Goal: Task Accomplishment & Management: Manage account settings

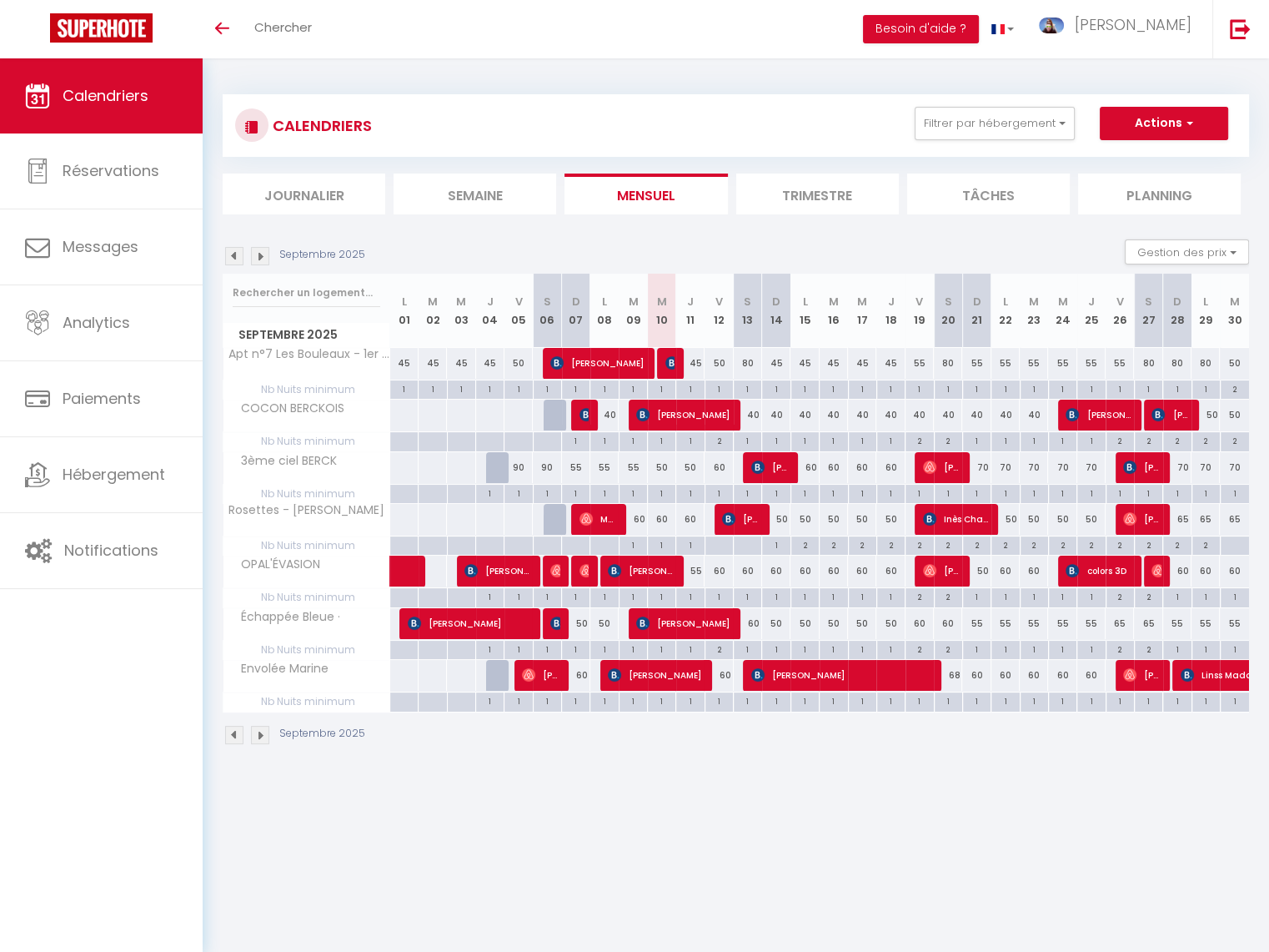
click at [663, 356] on div at bounding box center [671, 364] width 29 height 32
click at [666, 361] on img at bounding box center [672, 362] width 13 height 13
select select "OK"
select select "KO"
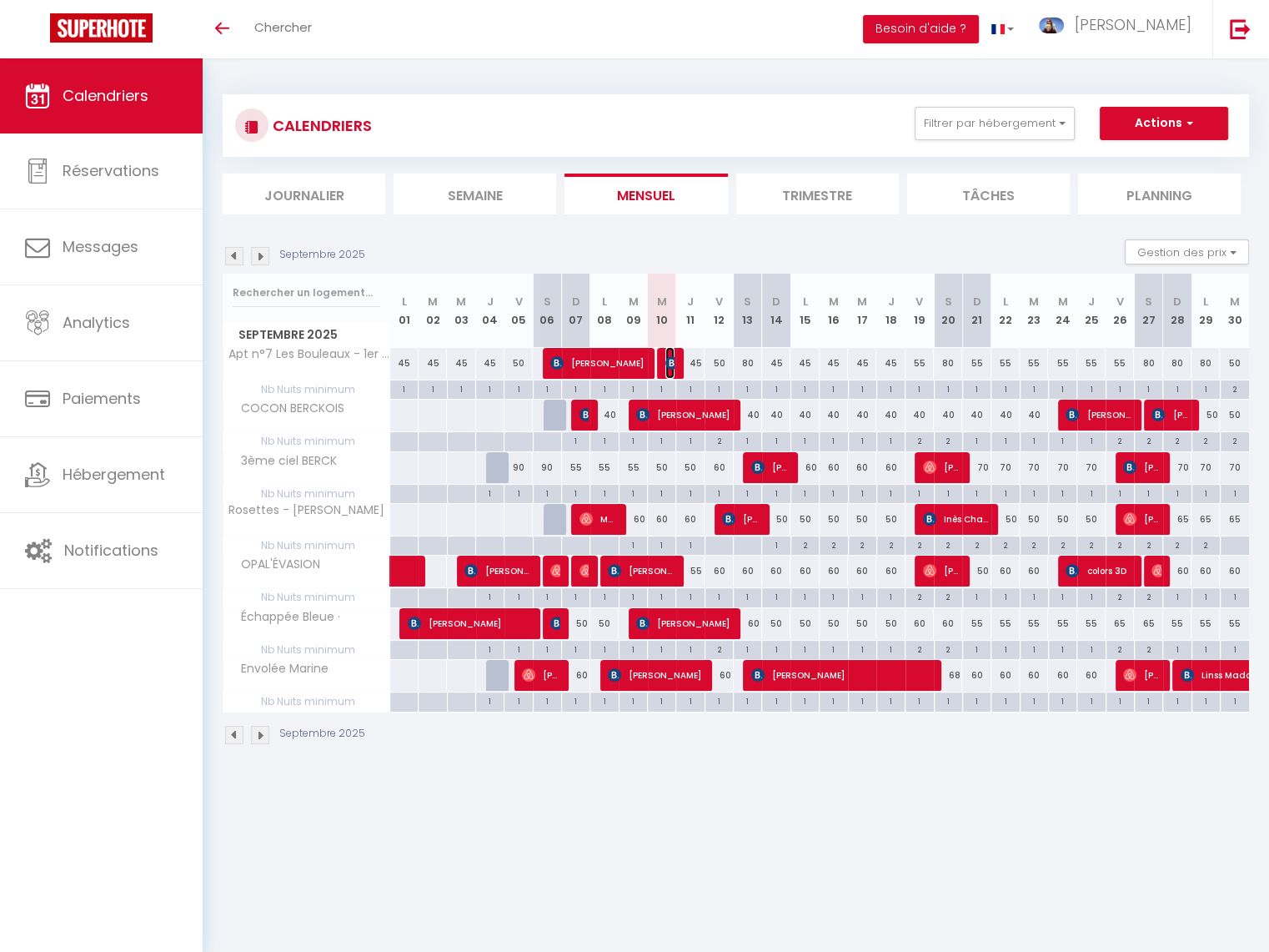
select select "0"
select select "1"
select select
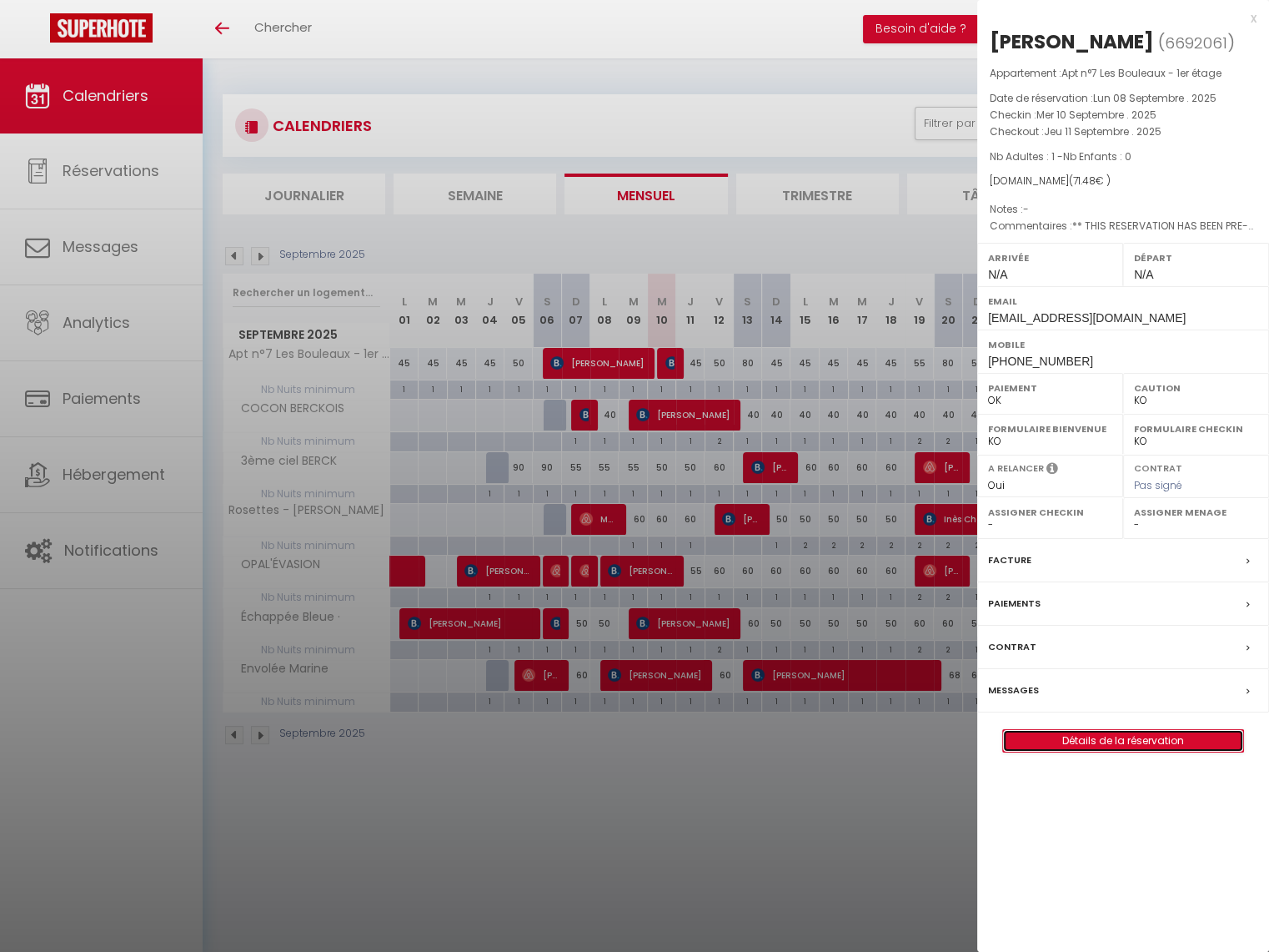
click at [1161, 736] on link "Détails de la réservation" at bounding box center [1124, 740] width 240 height 22
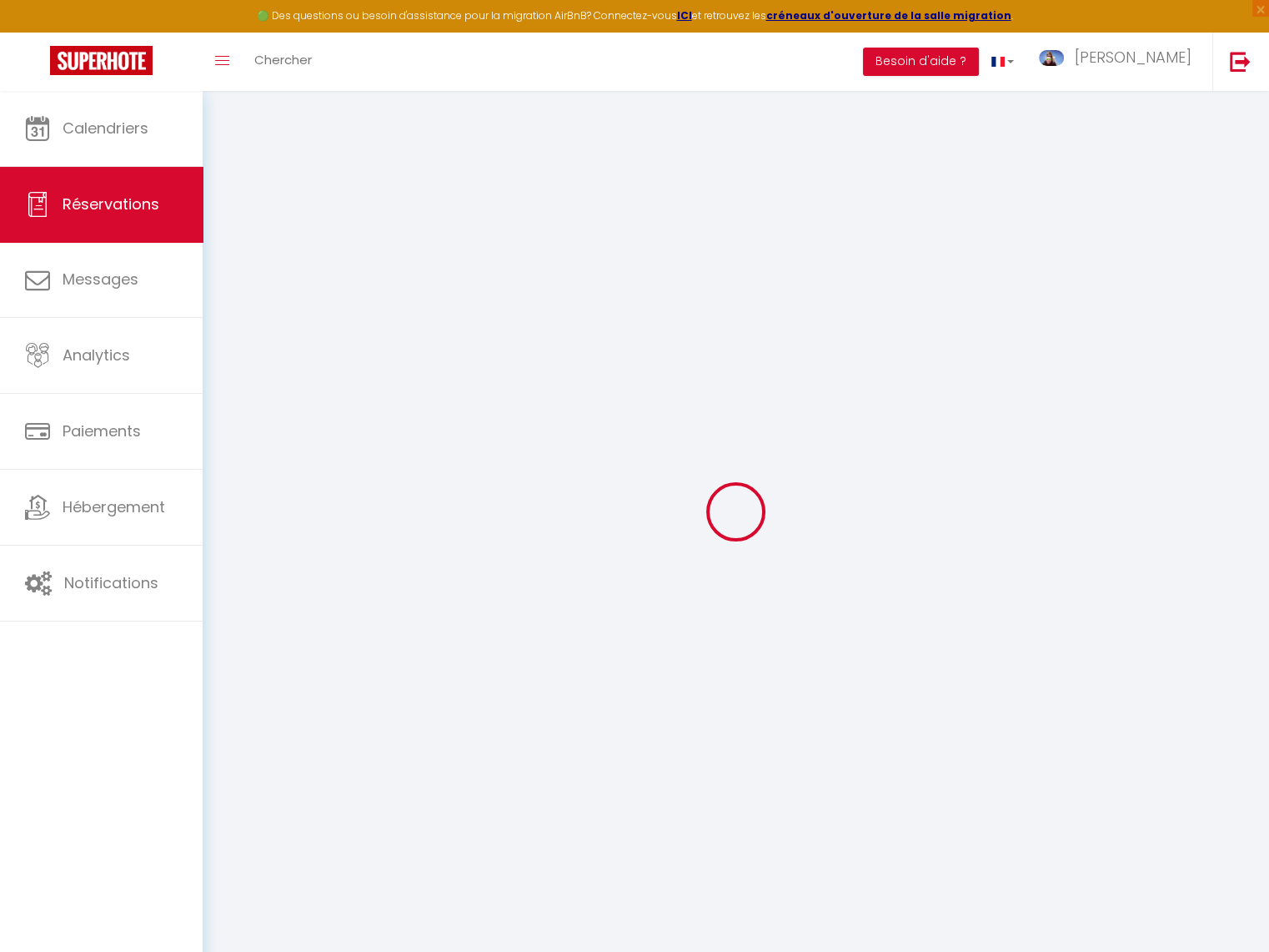
select select
checkbox input "false"
type textarea "** THIS RESERVATION HAS BEEN PRE-PAID ** BOOKING NOTE : Payment charge is EUR 1…"
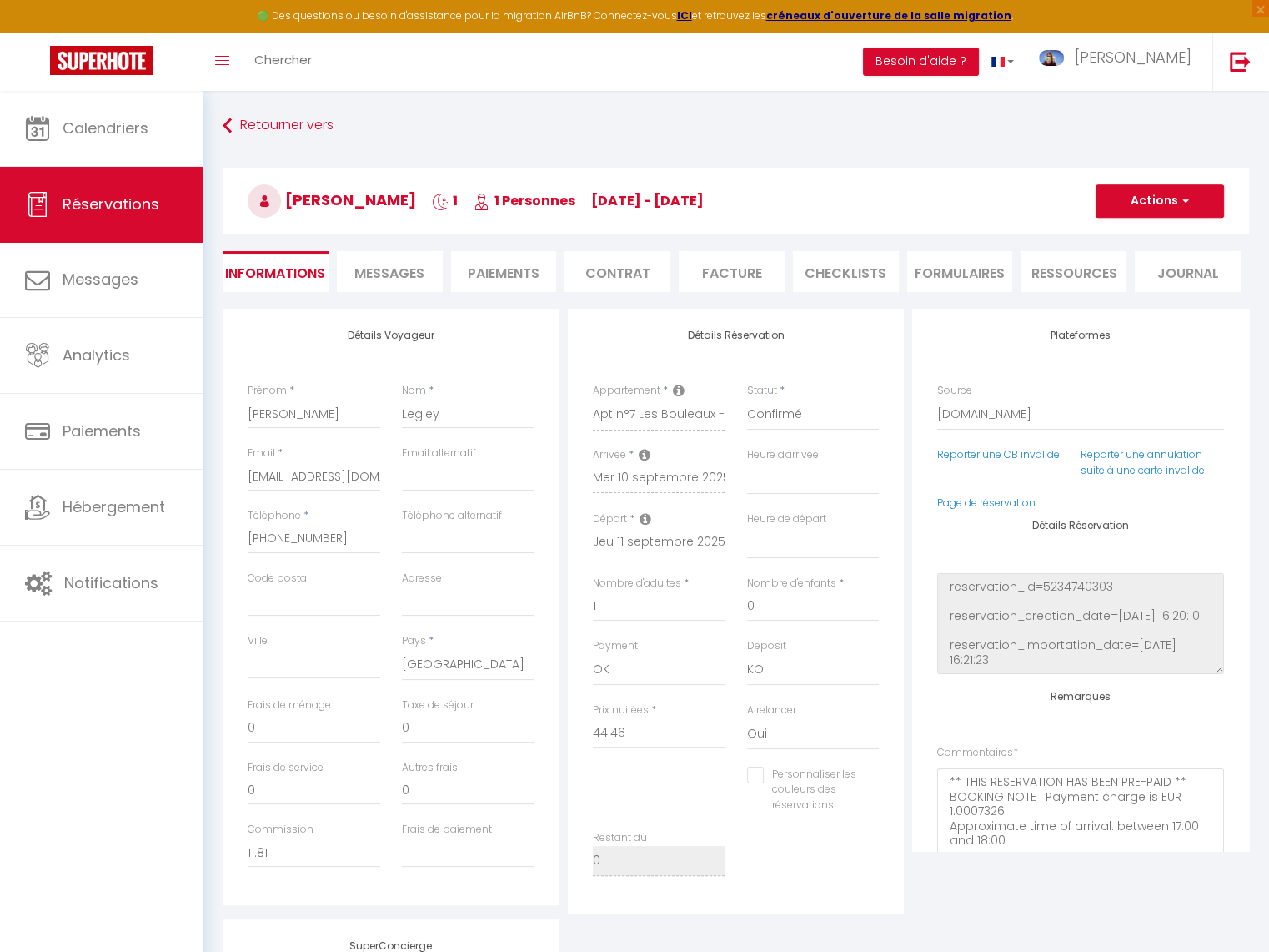
type input "25"
type input "2.02"
select select
checkbox input "false"
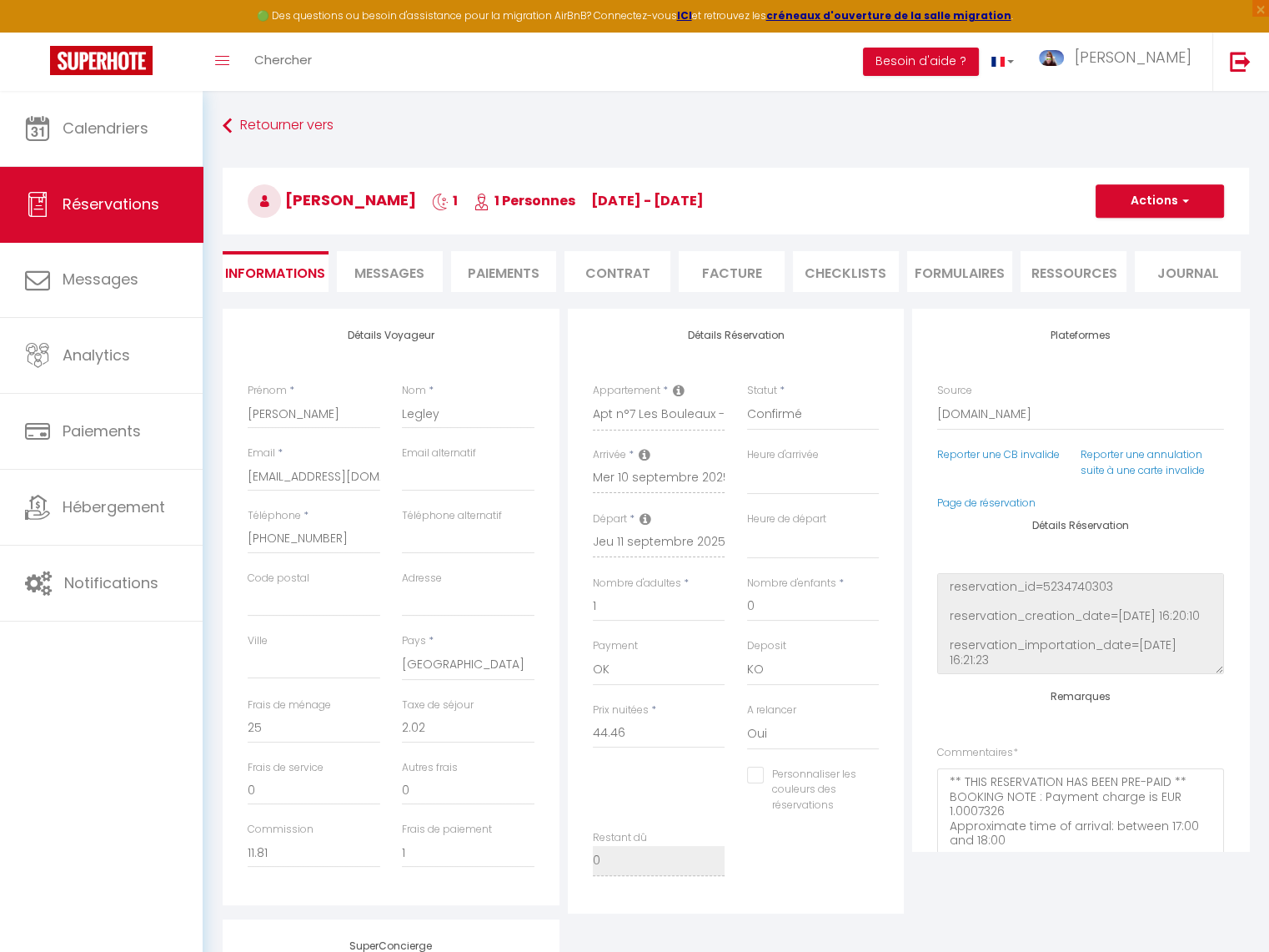
select select
click at [427, 272] on li "Messages" at bounding box center [390, 271] width 106 height 41
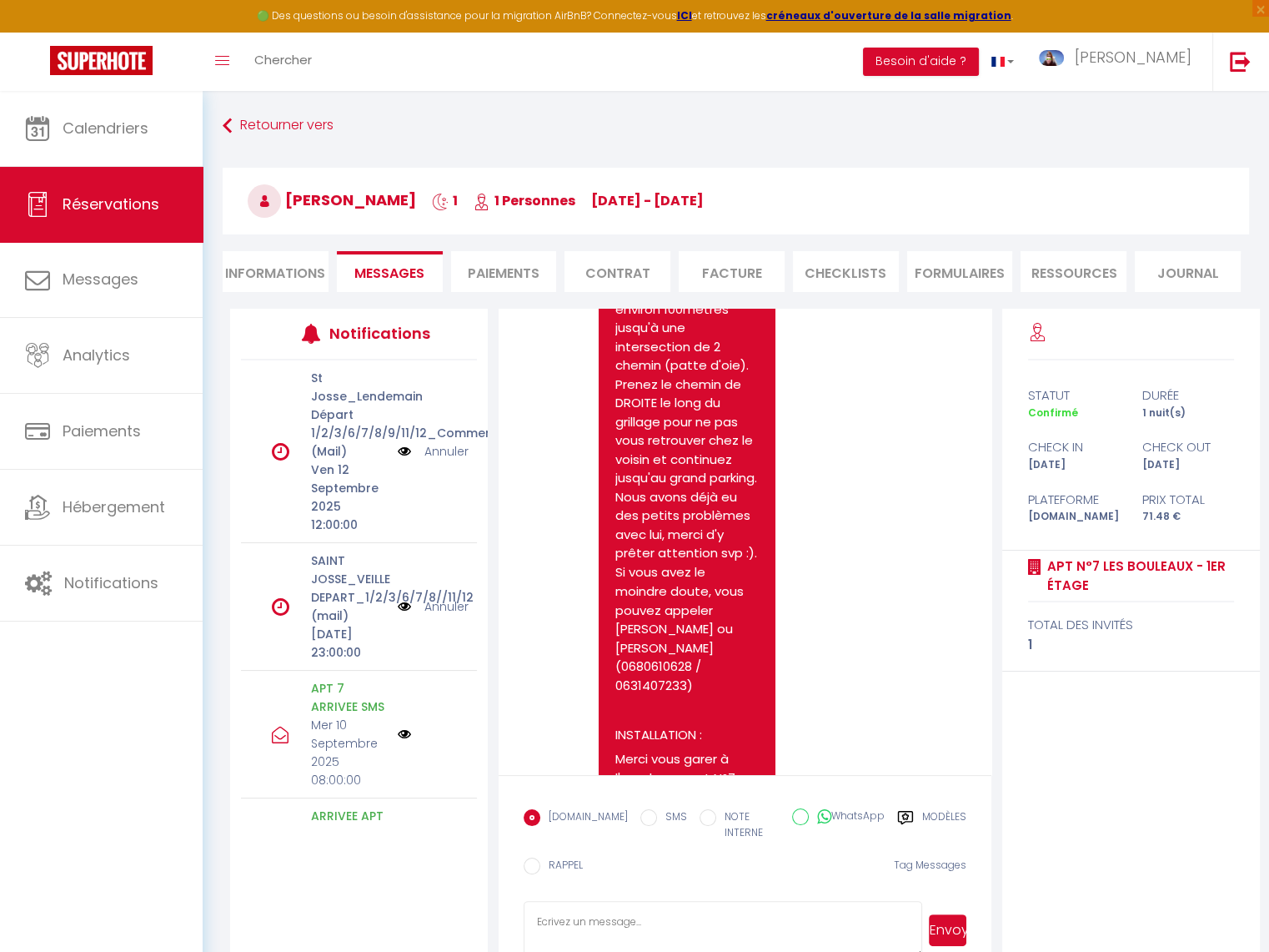
scroll to position [3123, 0]
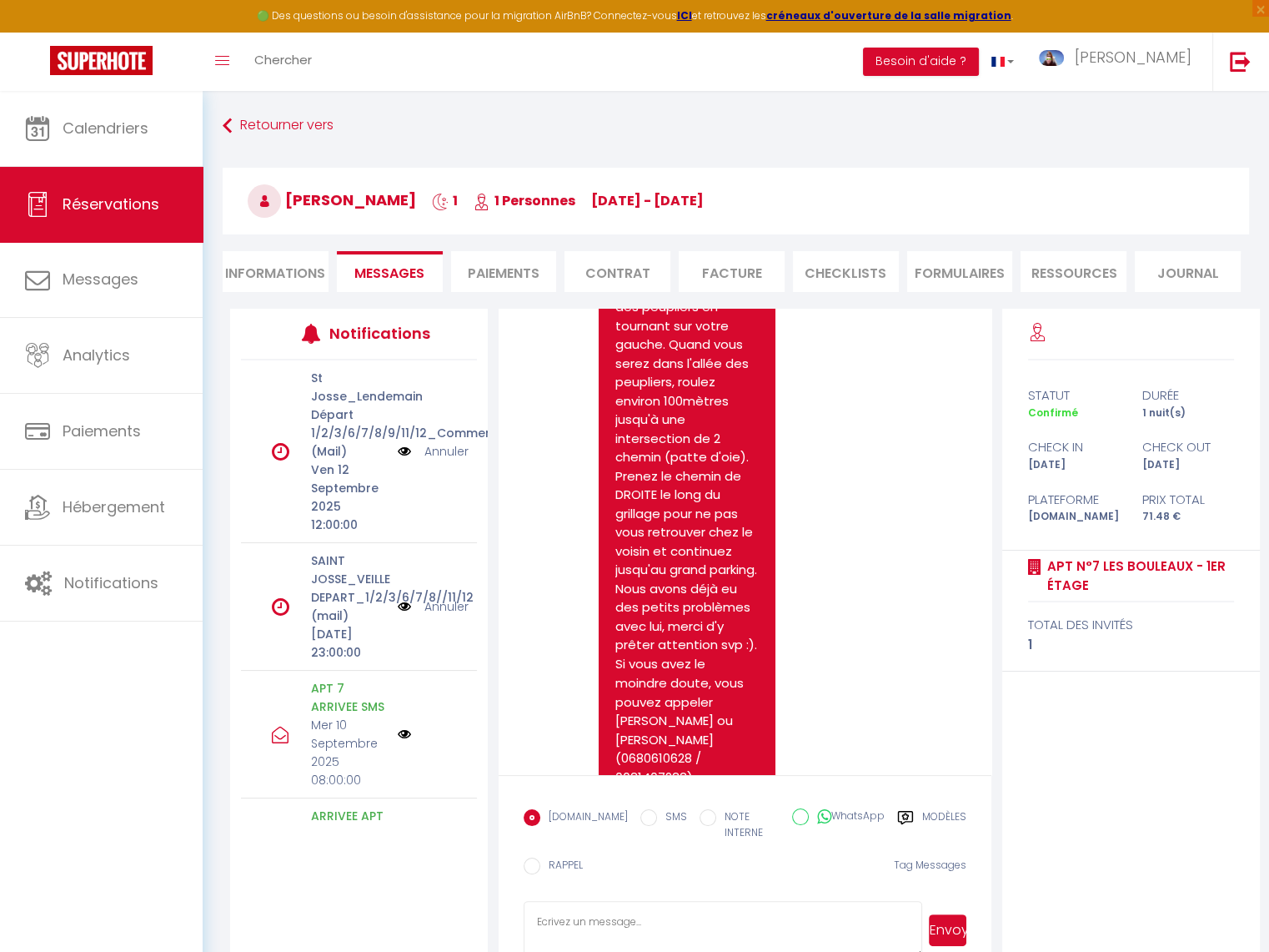
click at [250, 280] on li "Informations" at bounding box center [275, 271] width 106 height 41
select select
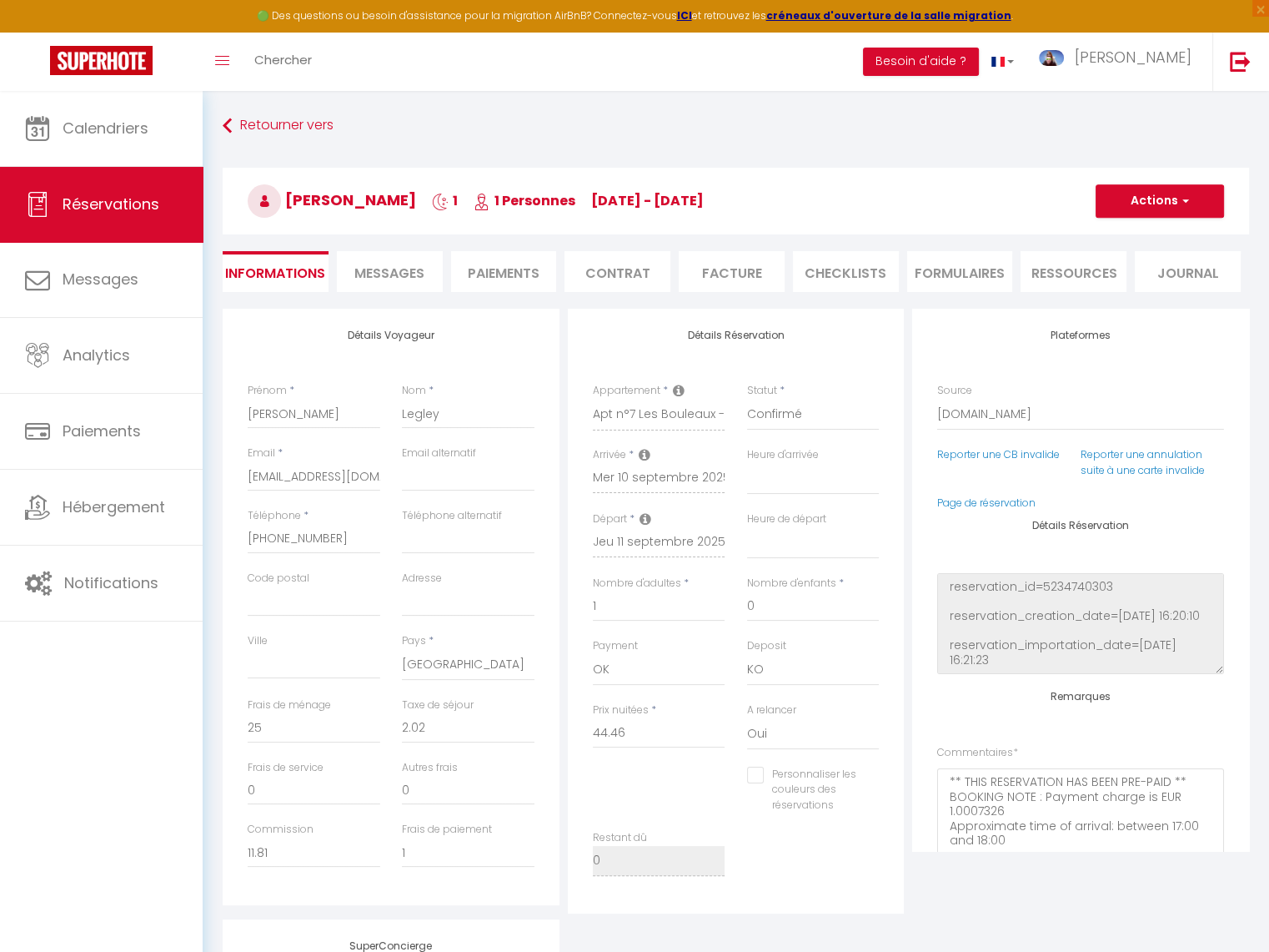
select select
checkbox input "false"
select select
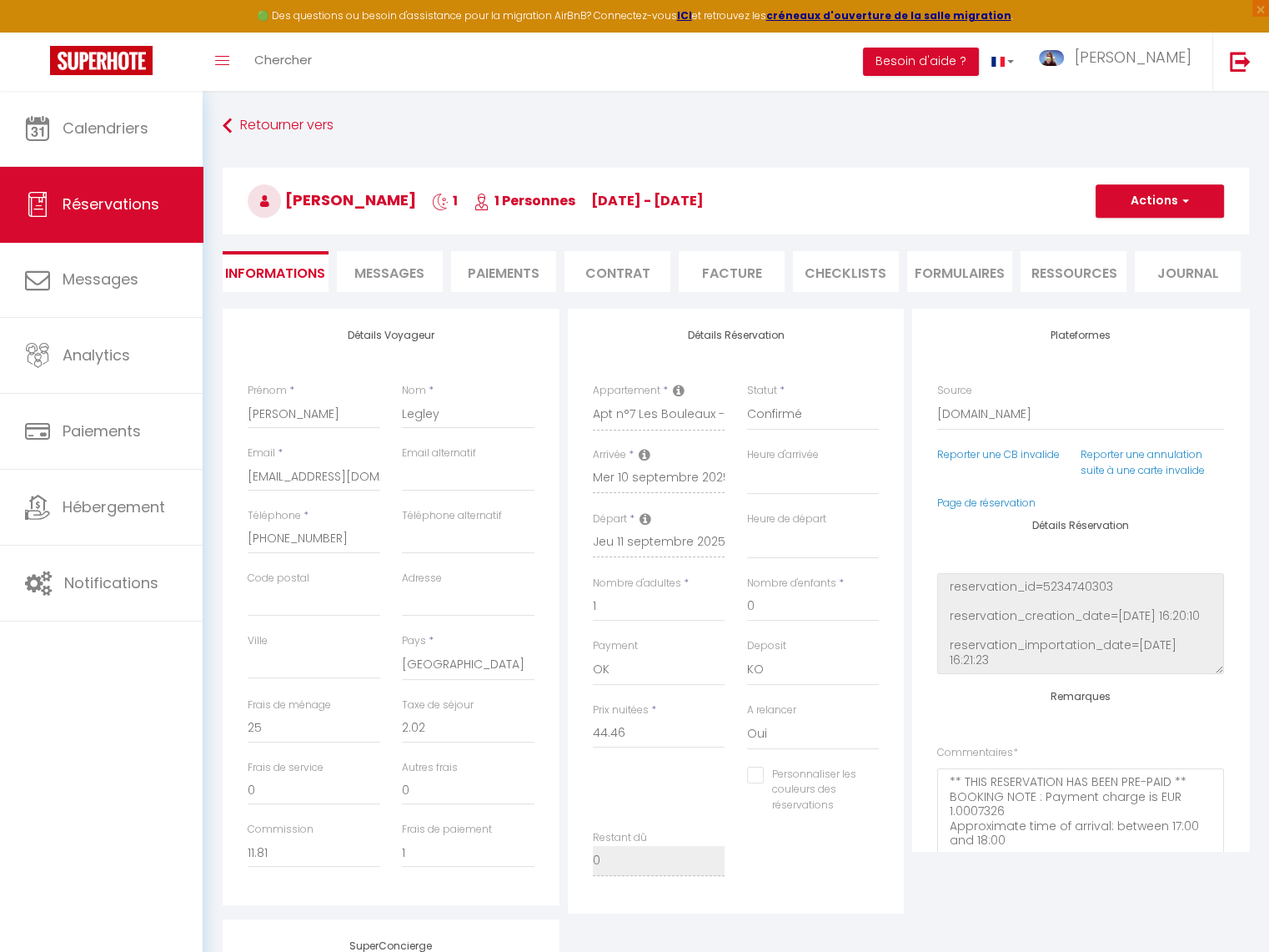
checkbox input "false"
click at [742, 371] on div "Détails Réservation Appartement * LA GOUTTE D'EAU_RDC N° 1 DOUCE CAMPAGNE_RDC N…" at bounding box center [736, 611] width 337 height 604
click at [537, 256] on li "Paiements" at bounding box center [504, 271] width 106 height 41
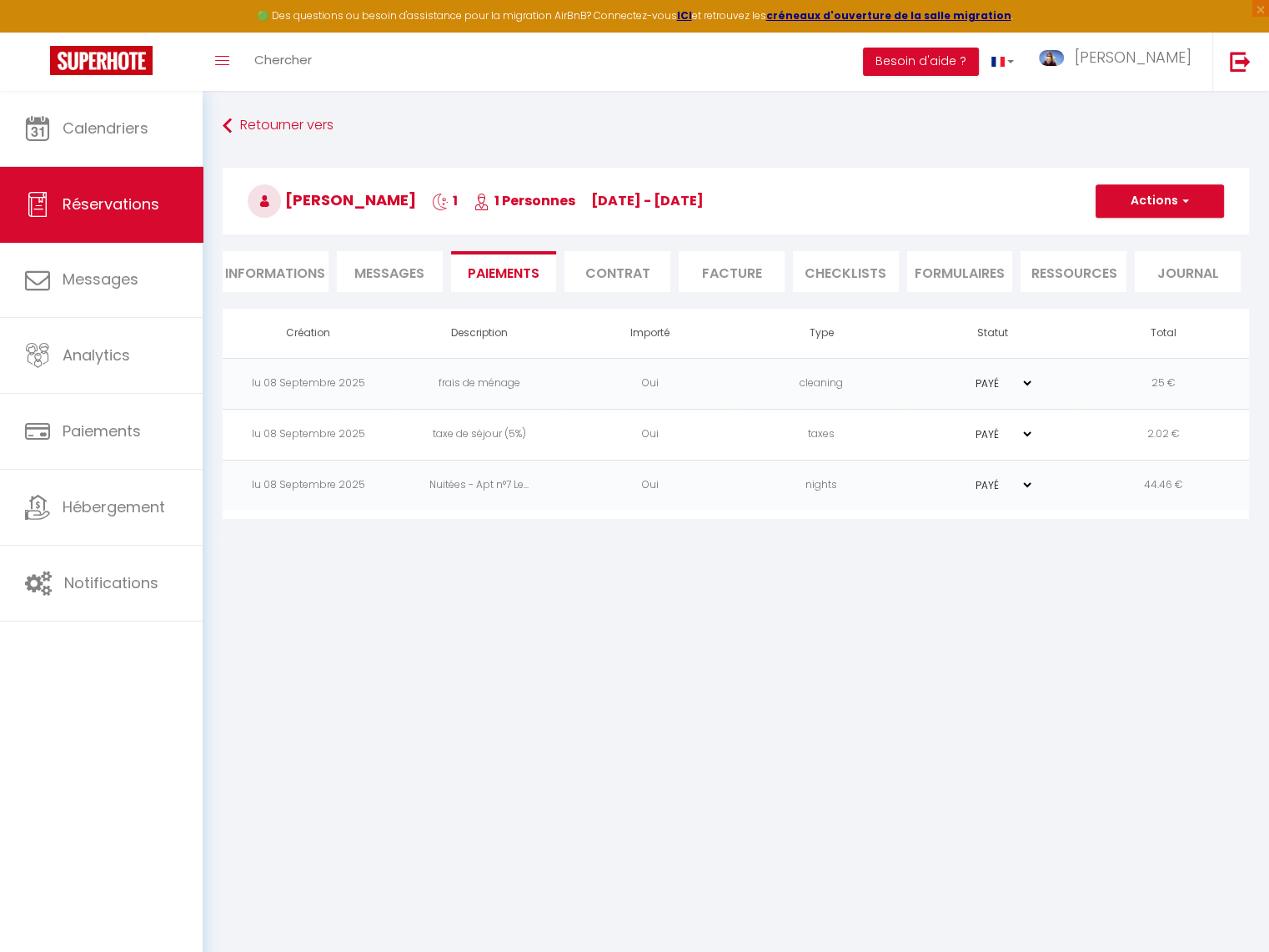
click at [370, 261] on li "Messages" at bounding box center [390, 271] width 106 height 41
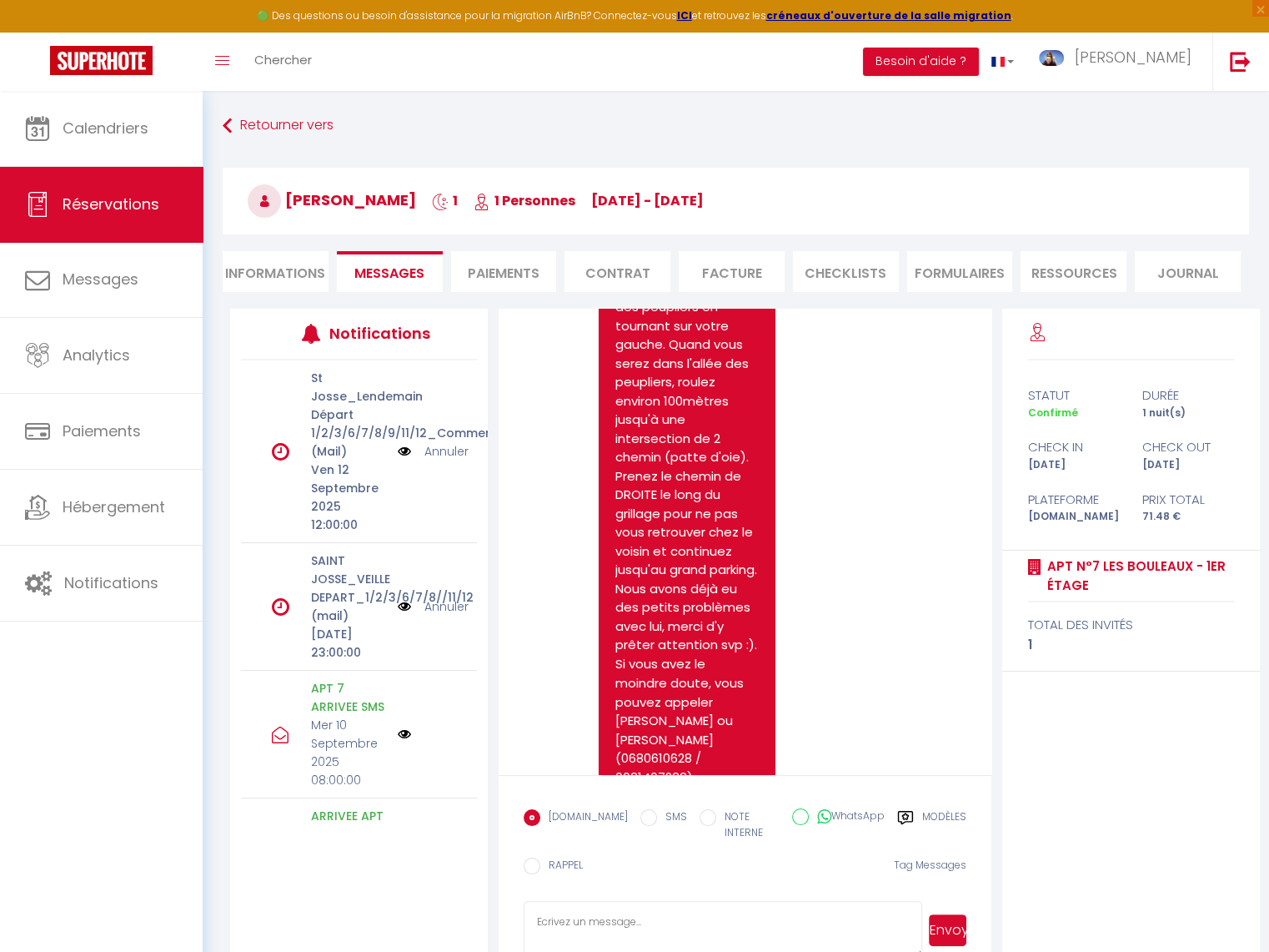
select select
click at [320, 291] on div "Retourner vers [PERSON_NAME] 1 1 Personnes [DATE] - [DATE] Actions Enregistrer …" at bounding box center [735, 210] width 1048 height 198
click at [307, 283] on li "Informations" at bounding box center [275, 271] width 106 height 41
select select
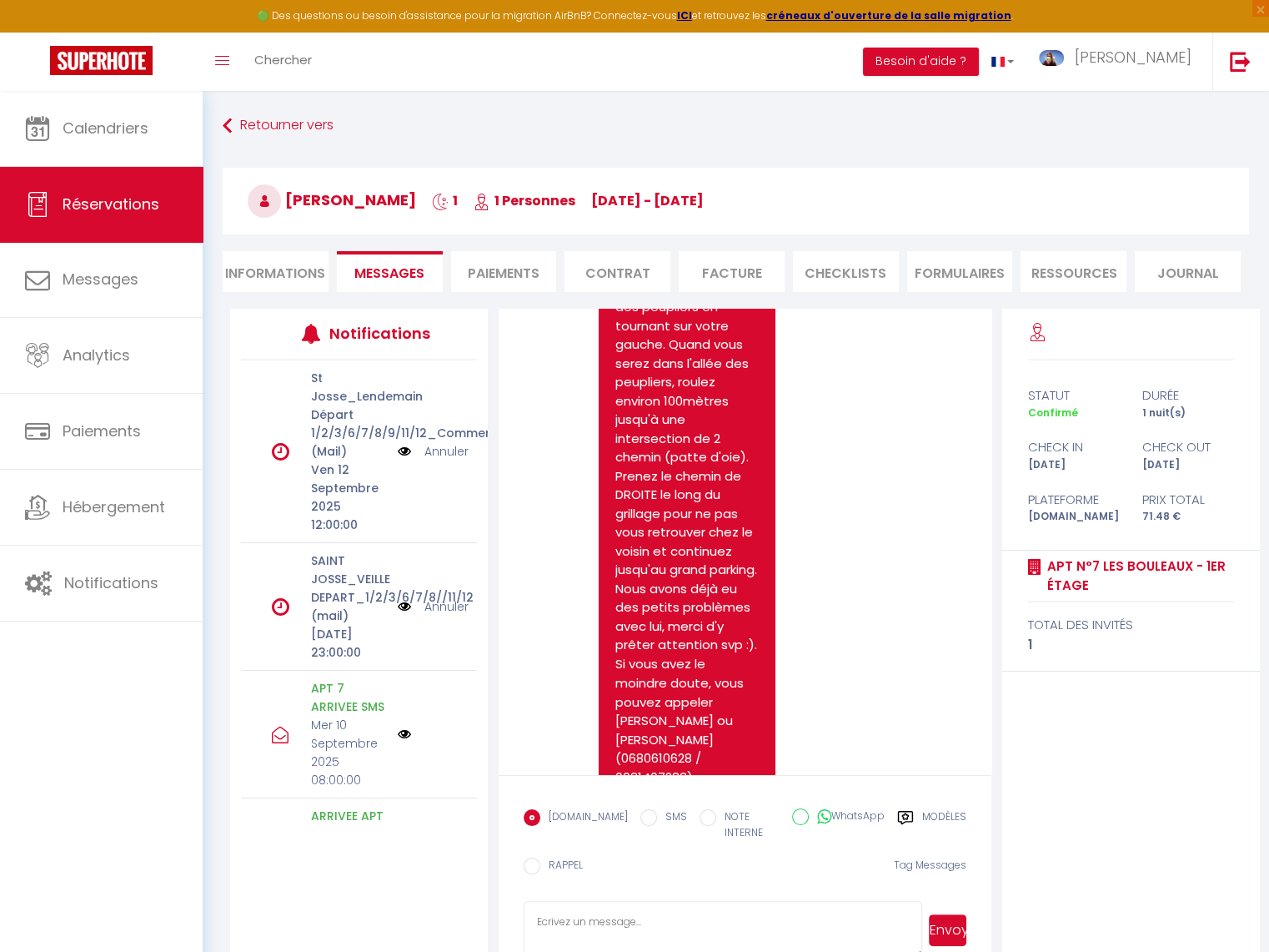
select select
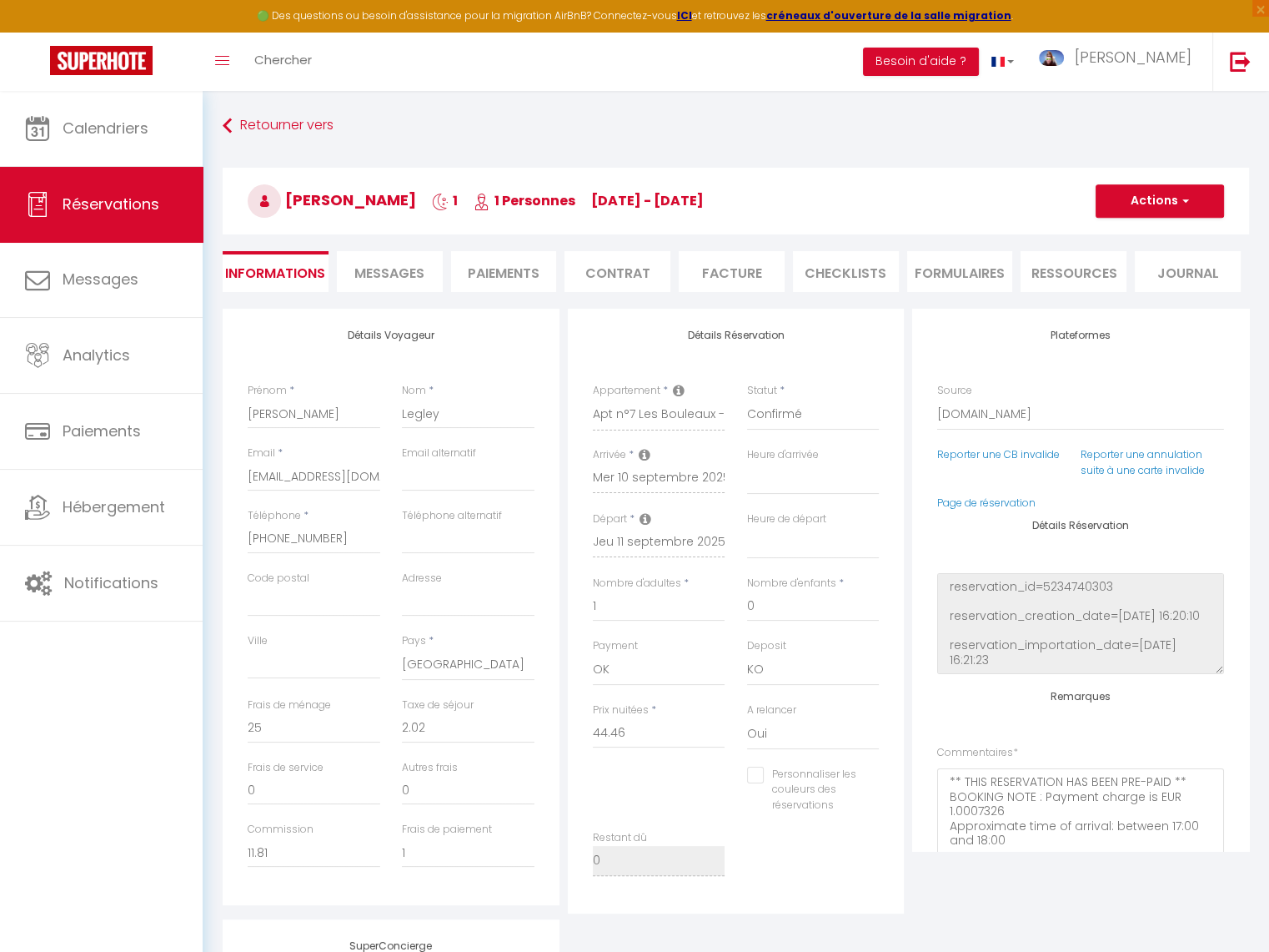
select select
checkbox input "false"
select select
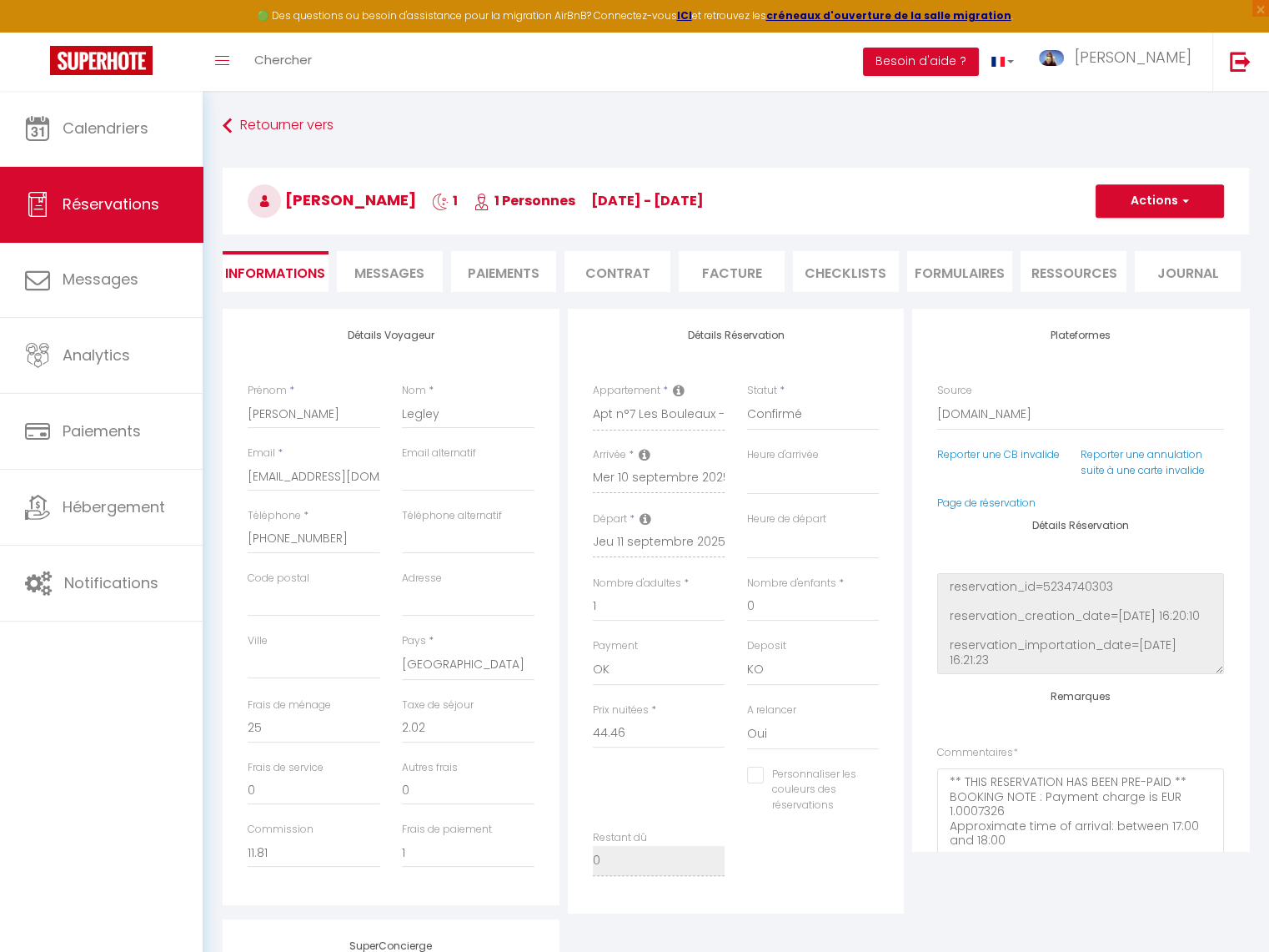
checkbox input "false"
click at [397, 264] on span "Messages" at bounding box center [390, 272] width 70 height 19
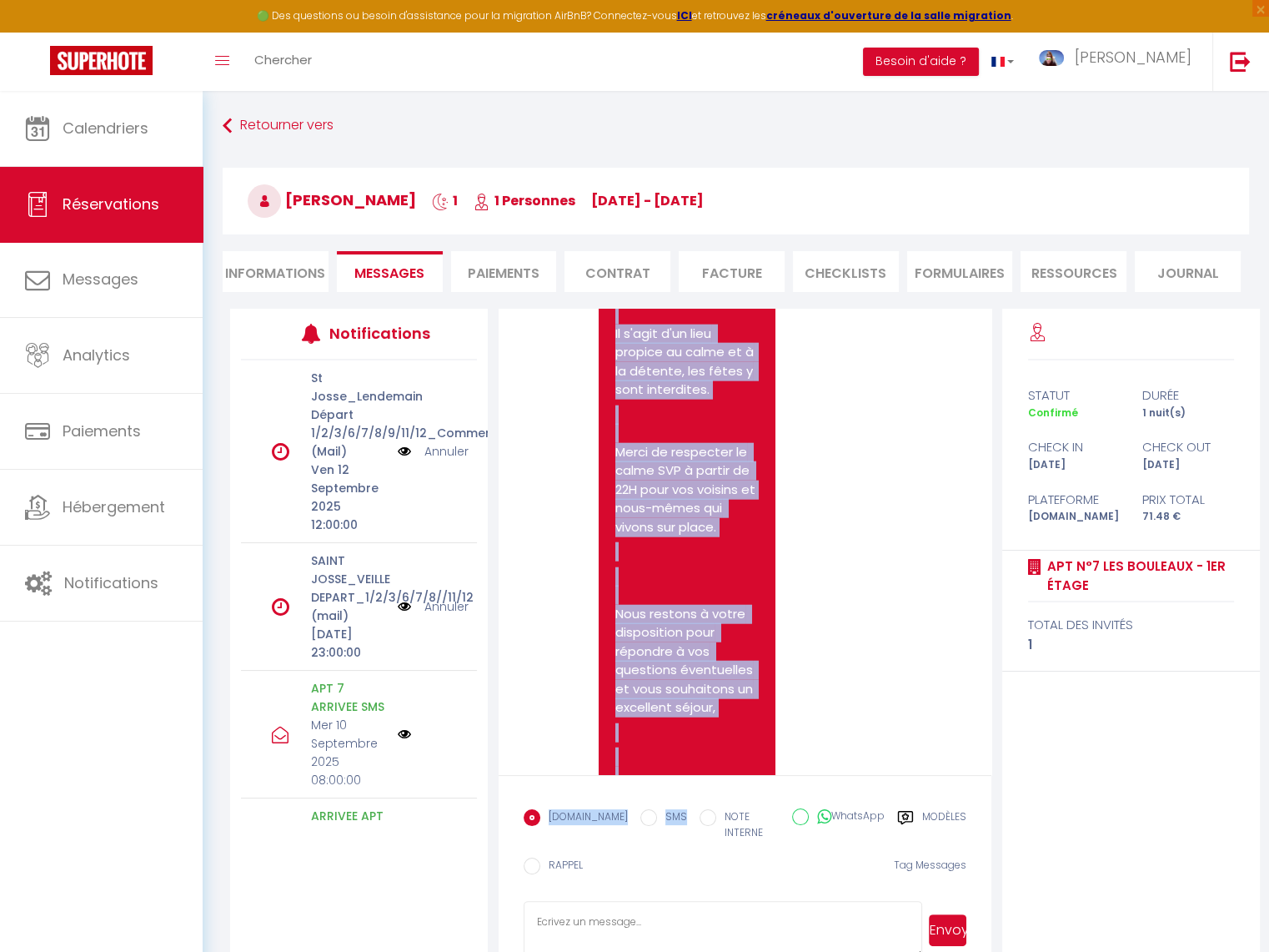
scroll to position [4847, 0]
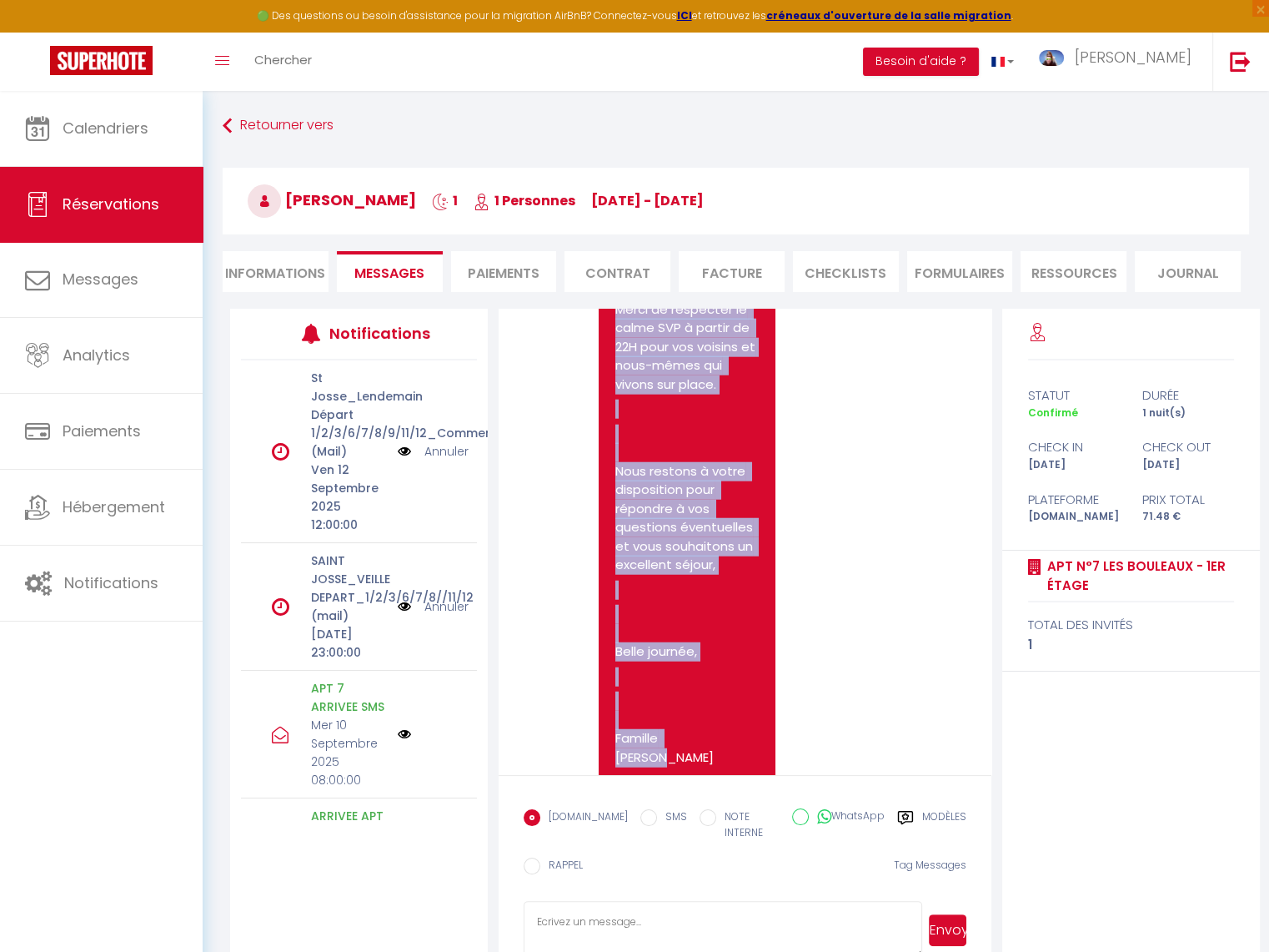
drag, startPoint x: 614, startPoint y: 364, endPoint x: 732, endPoint y: 699, distance: 355.2
copy div "Loremip, Do SIT amet consectet adi elitse doe temporincidi ut labor etdolo mag …"
select select
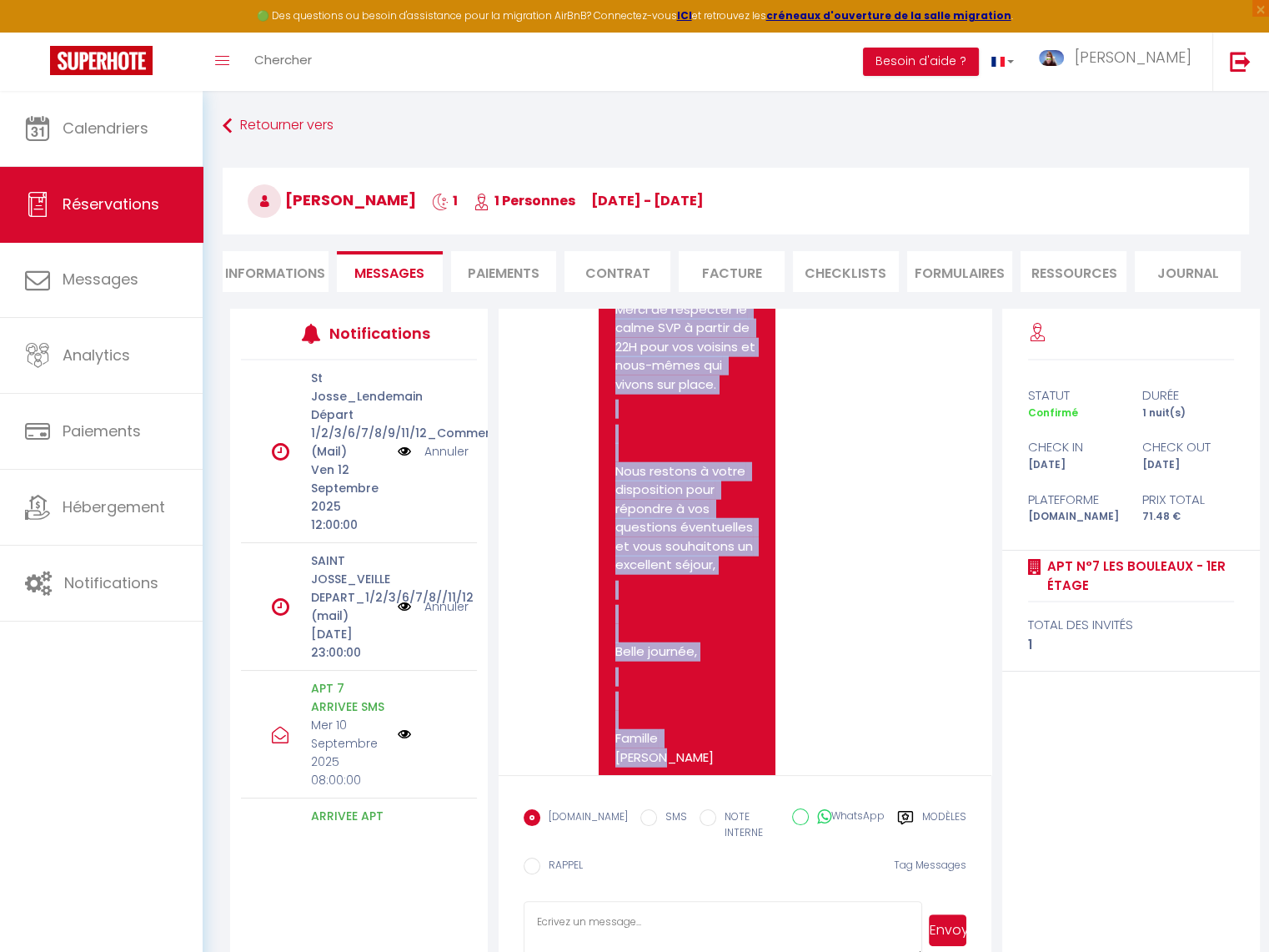
select select
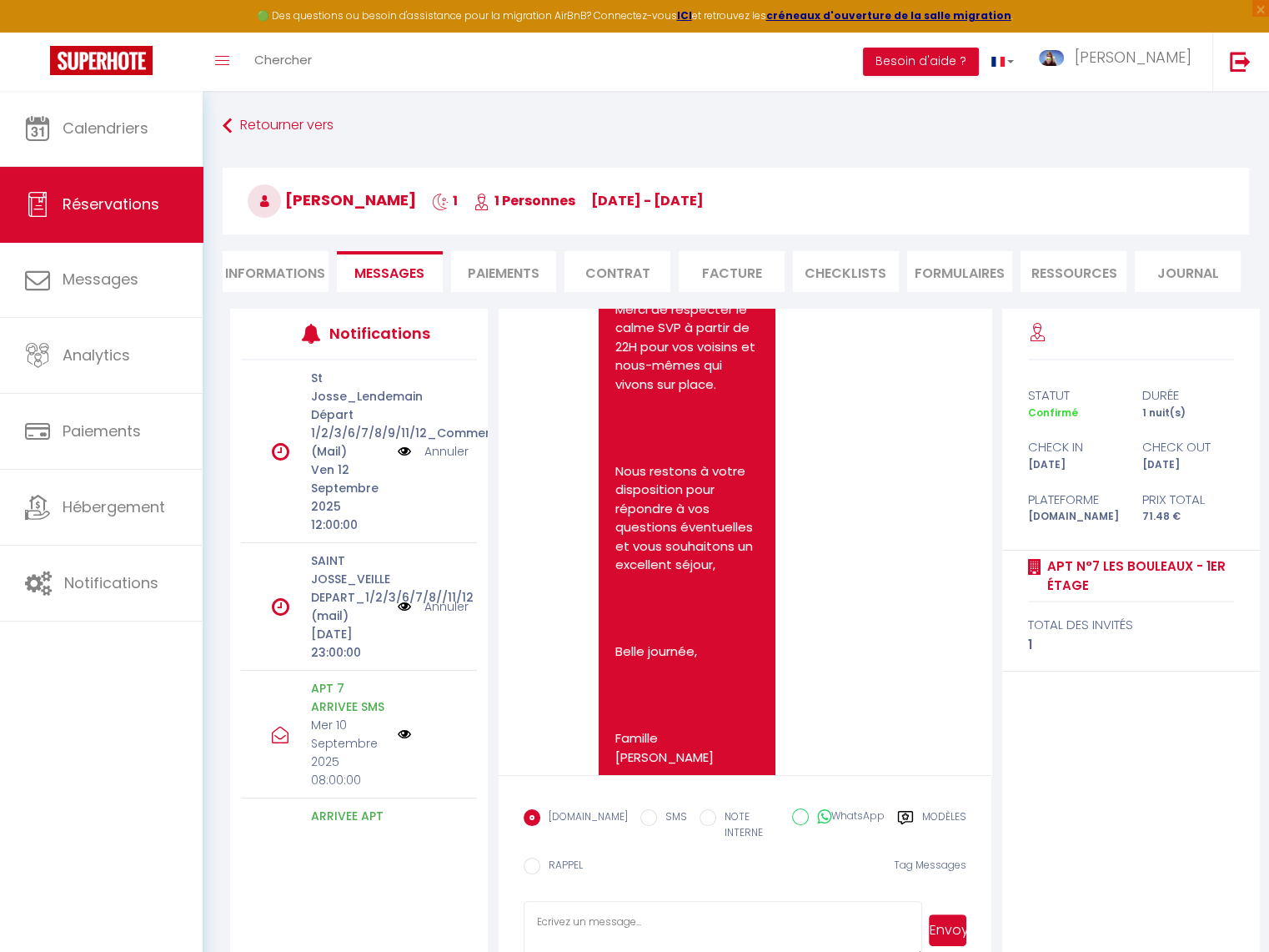
click at [277, 267] on li "Informations" at bounding box center [275, 271] width 106 height 41
select select
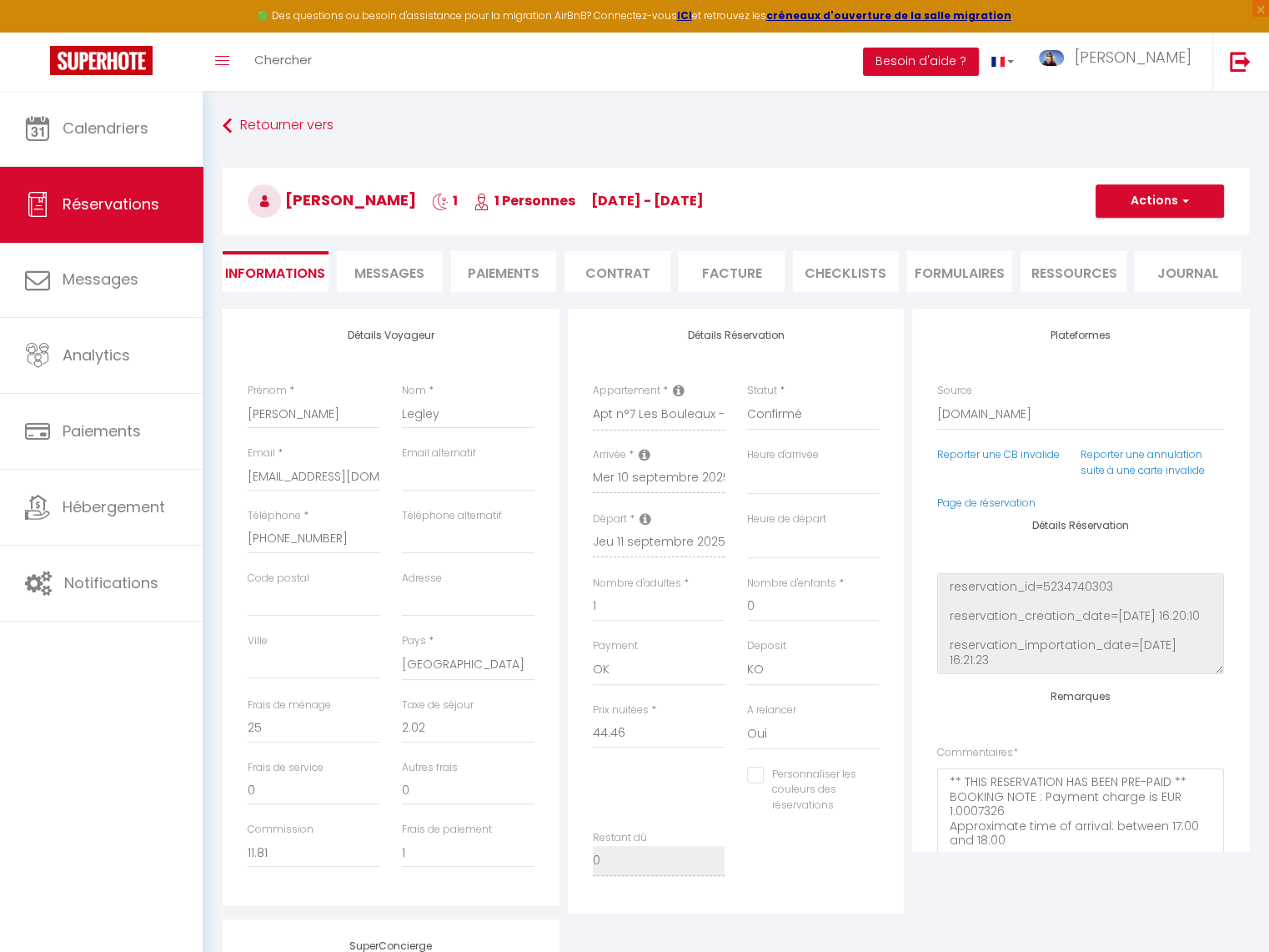
select select
checkbox input "false"
select select
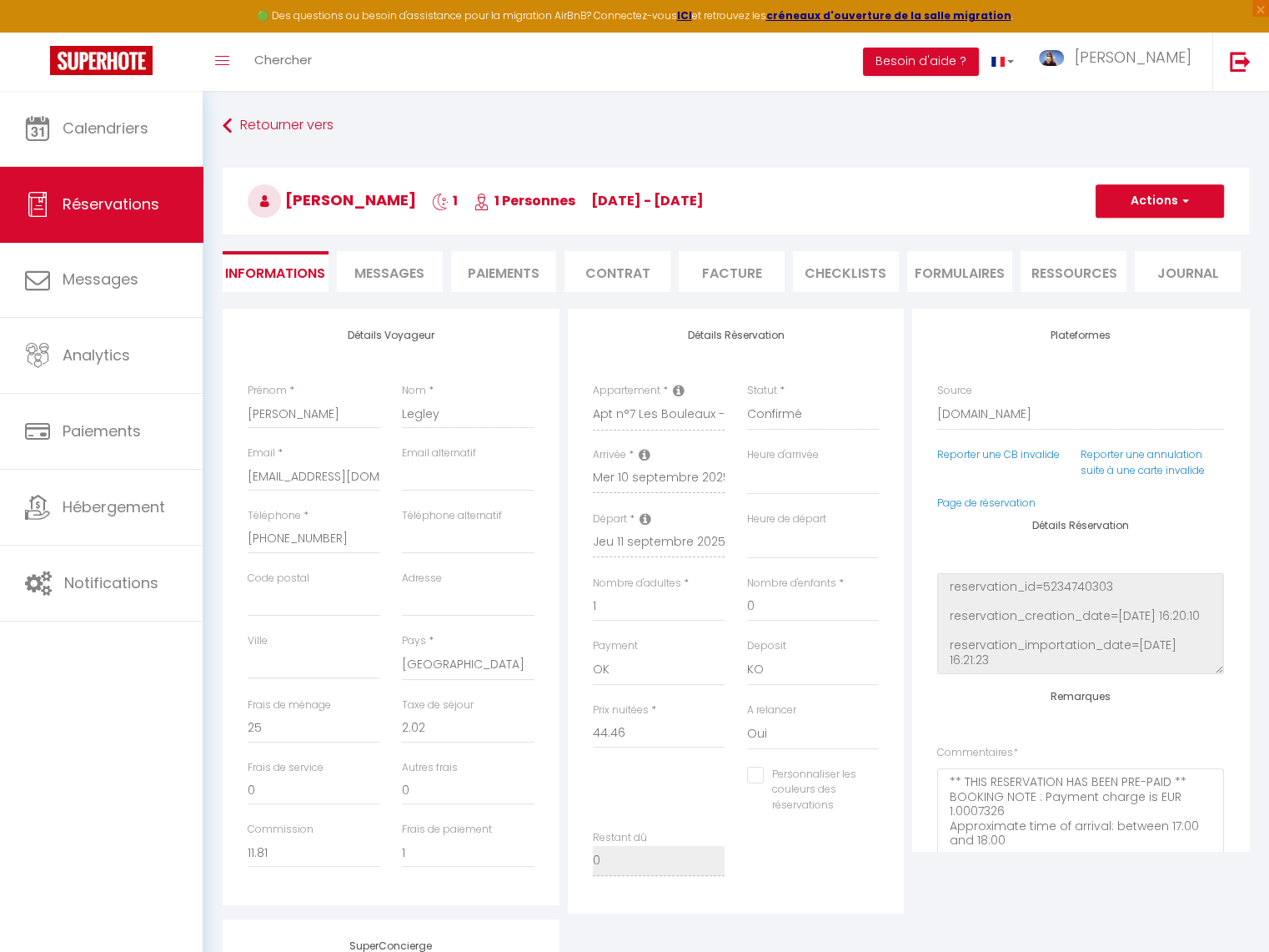
checkbox input "false"
select select
checkbox input "false"
select select
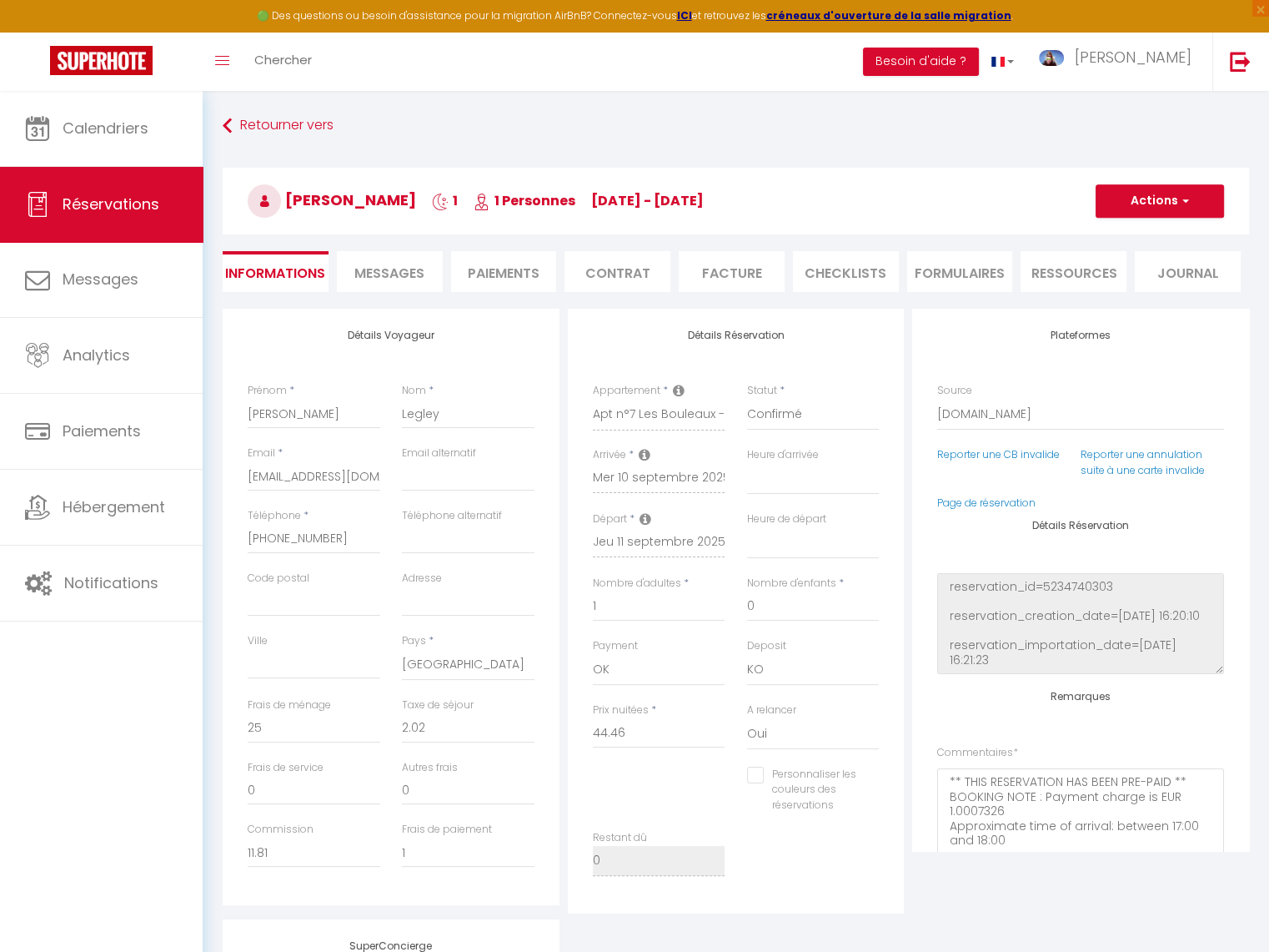
select select
checkbox input "false"
select select
checkbox input "false"
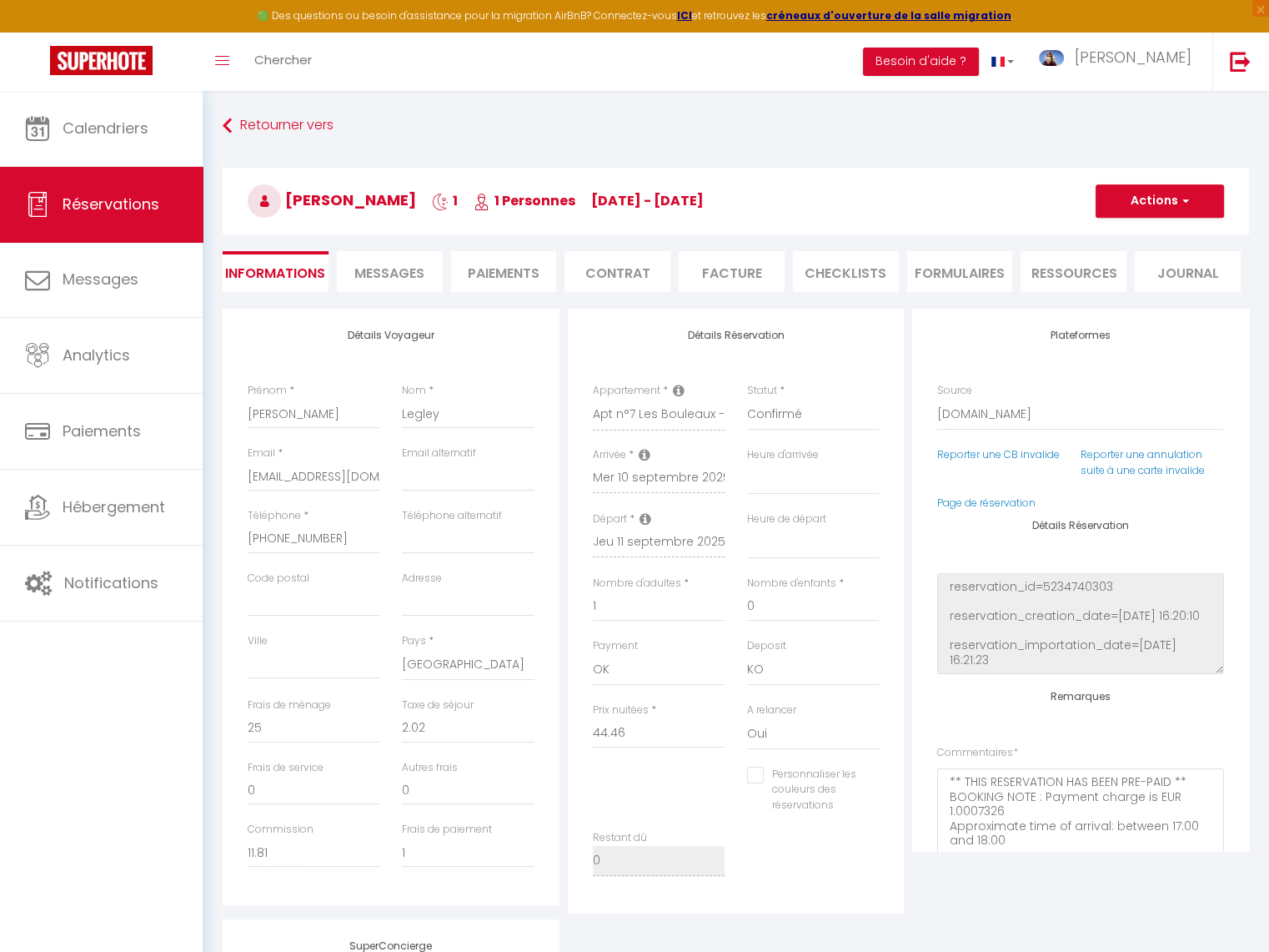
select select
checkbox input "false"
select select
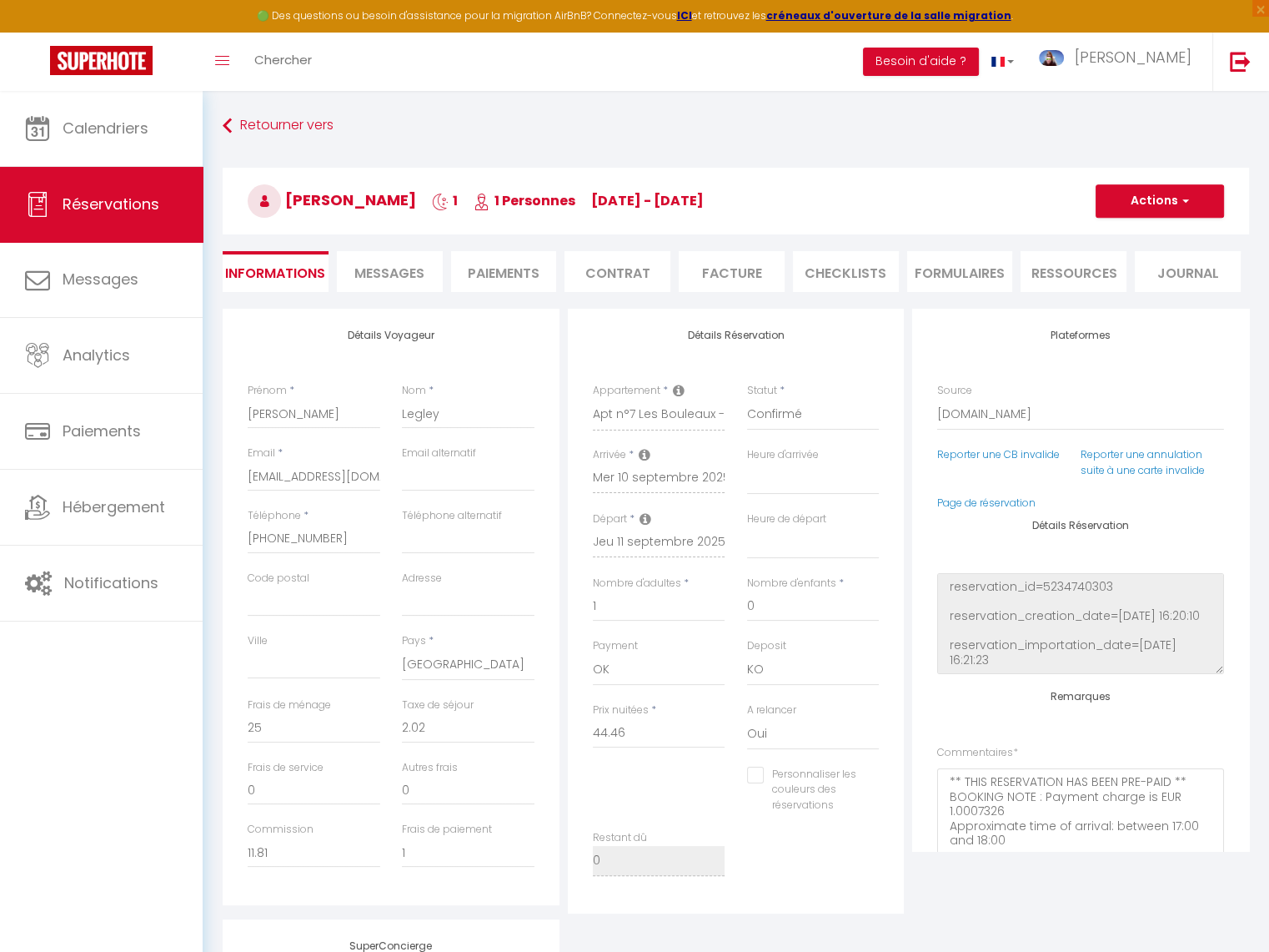
checkbox input "false"
select select
checkbox input "false"
select select
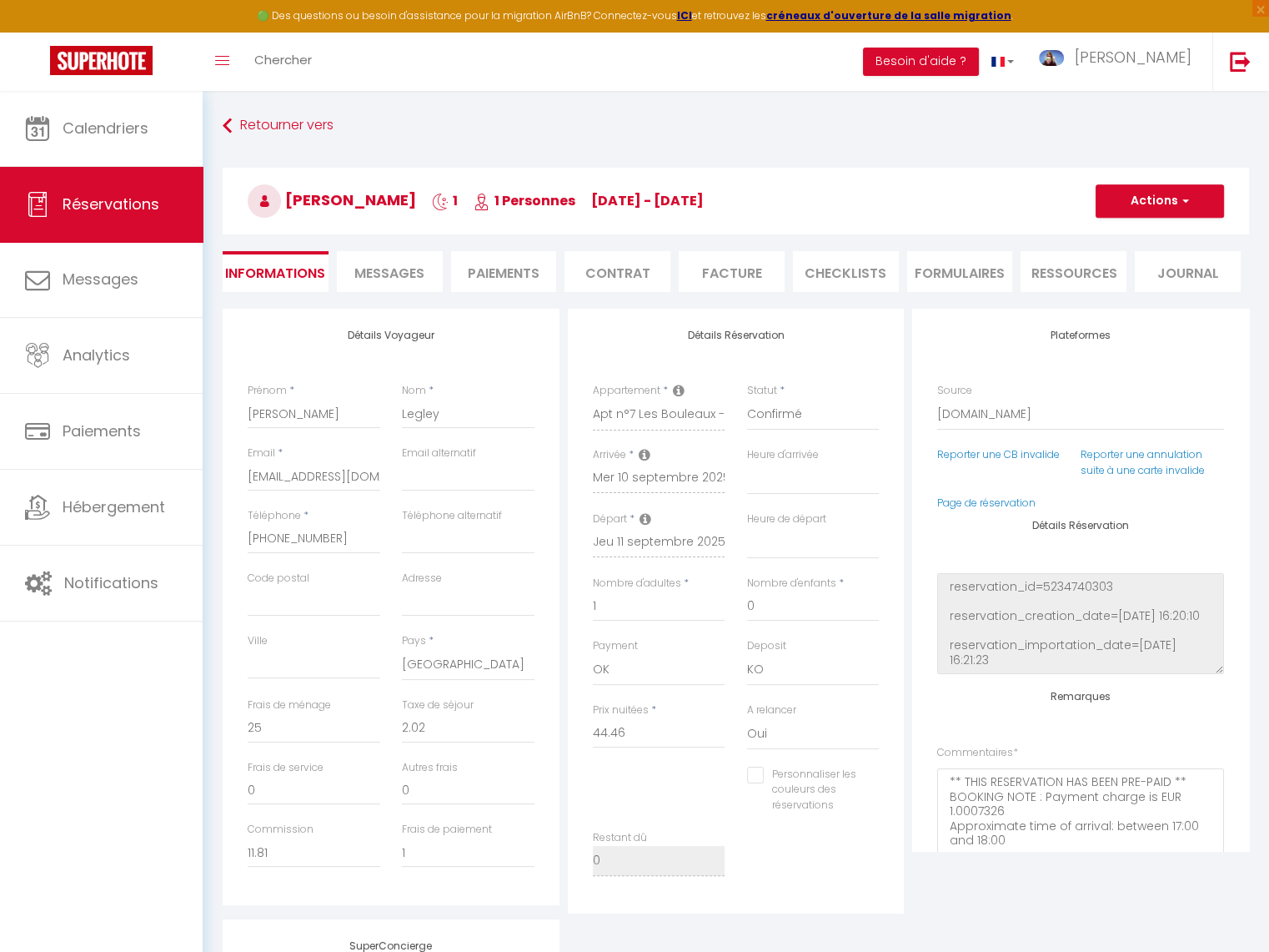
select select
checkbox input "false"
select select
checkbox input "false"
